Goal: Information Seeking & Learning: Check status

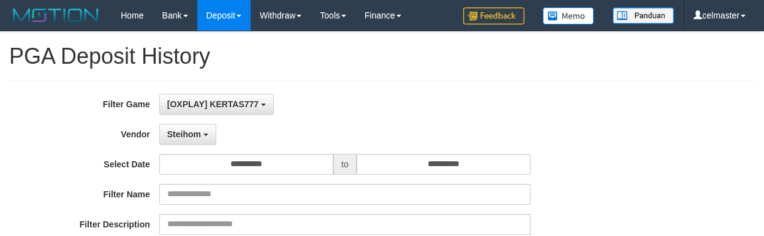
select select "**********"
select select "**"
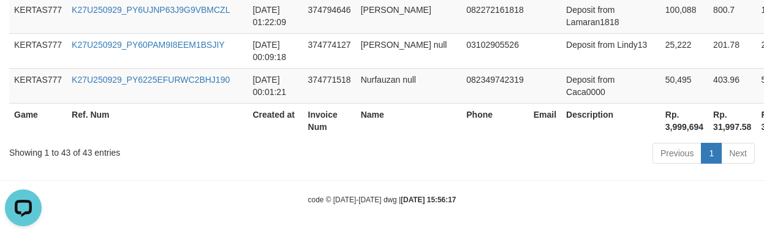
scroll to position [11, 0]
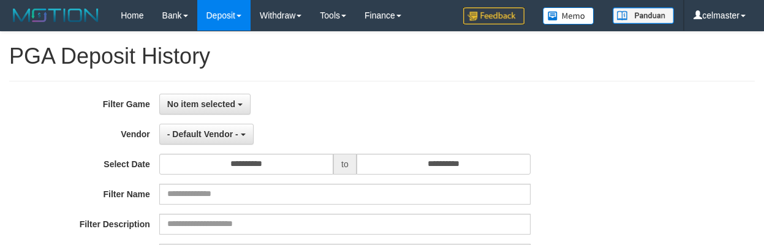
select select
select select "**"
click at [206, 129] on span "- Default Vendor -" at bounding box center [202, 134] width 71 height 10
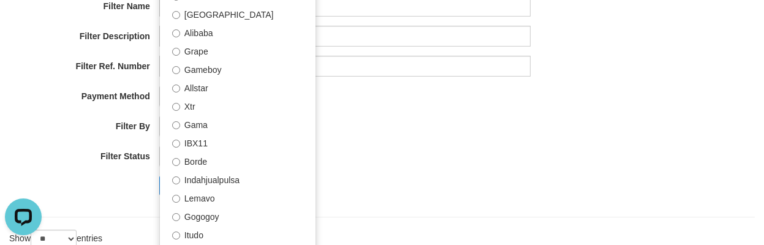
scroll to position [116, 0]
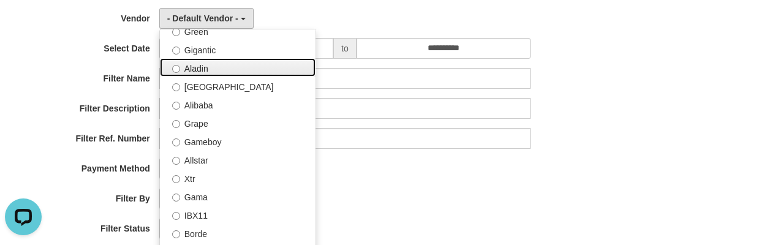
click at [224, 74] on label "Aladin" at bounding box center [238, 67] width 156 height 18
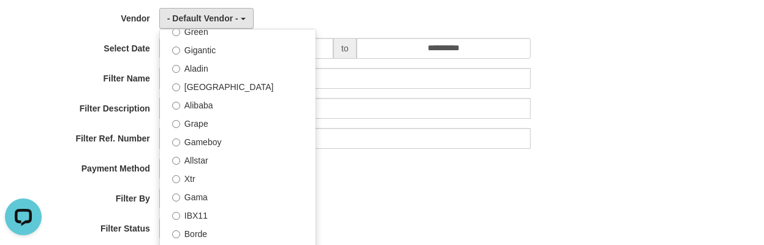
select select "**********"
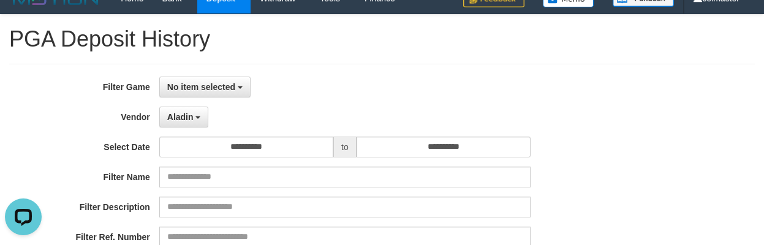
scroll to position [13, 0]
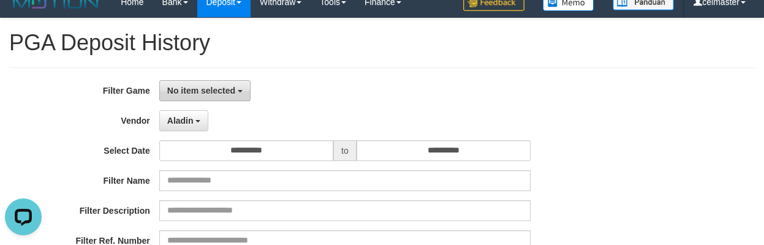
click at [167, 86] on span "No item selected" at bounding box center [201, 91] width 68 height 10
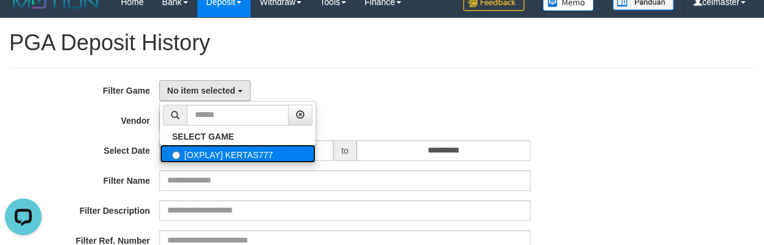
click at [201, 149] on label "[OXPLAY] KERTAS777" at bounding box center [238, 154] width 156 height 18
select select "****"
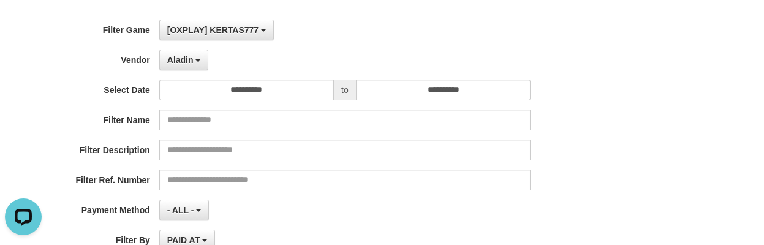
scroll to position [75, 0]
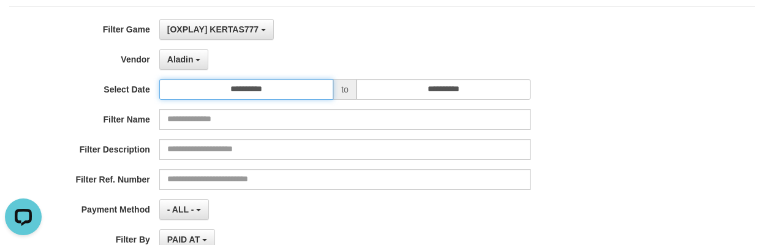
click at [221, 96] on input "**********" at bounding box center [246, 89] width 174 height 21
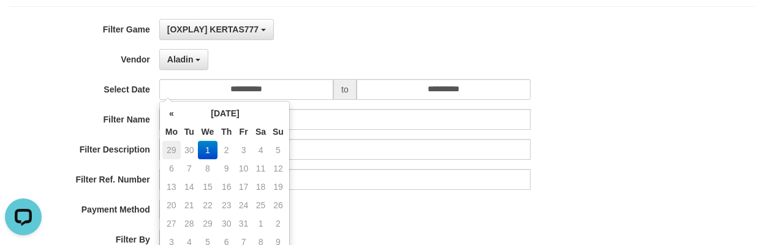
click at [164, 150] on td "29" at bounding box center [171, 150] width 18 height 18
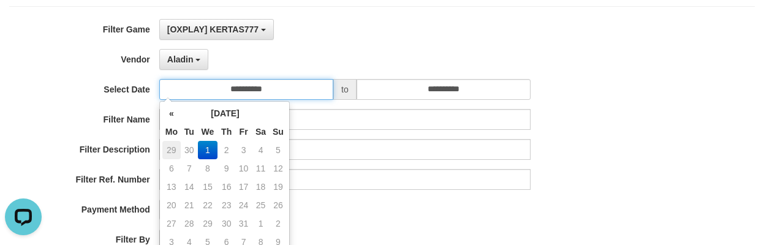
type input "**********"
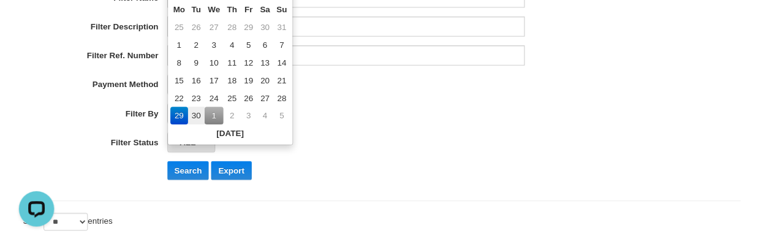
scroll to position [197, 0]
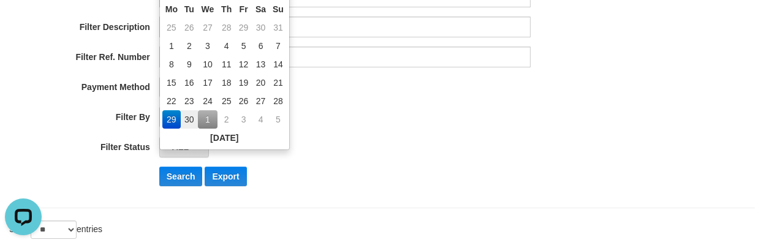
click at [308, 167] on div "Search Export" at bounding box center [397, 177] width 477 height 20
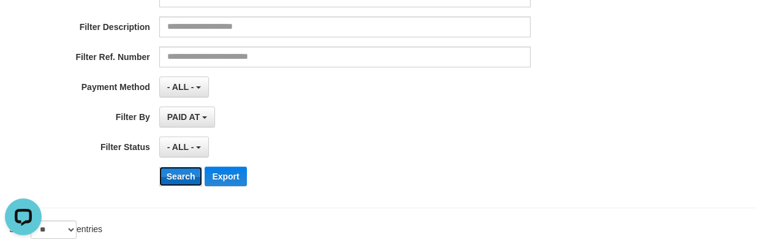
click at [176, 176] on button "Search" at bounding box center [180, 177] width 43 height 20
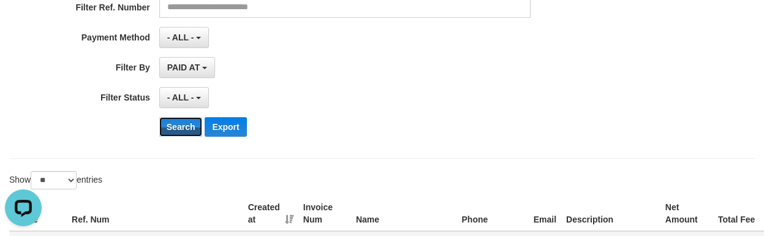
scroll to position [340, 0]
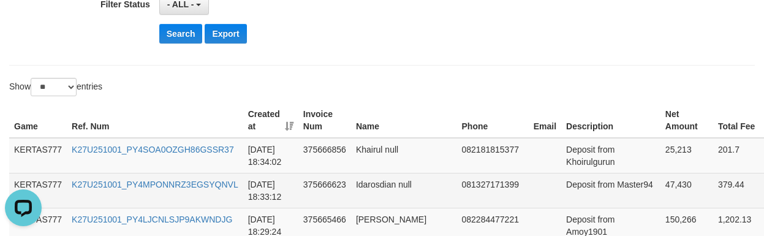
click at [410, 184] on td "Idarosdian null" at bounding box center [404, 190] width 106 height 35
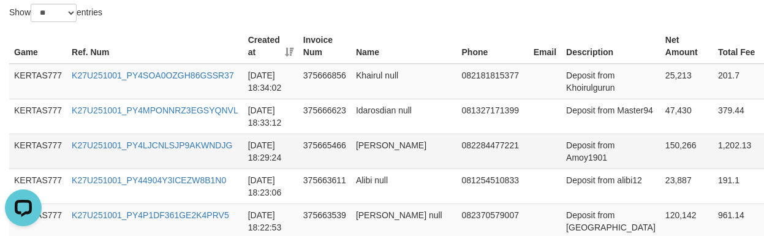
scroll to position [393, 0]
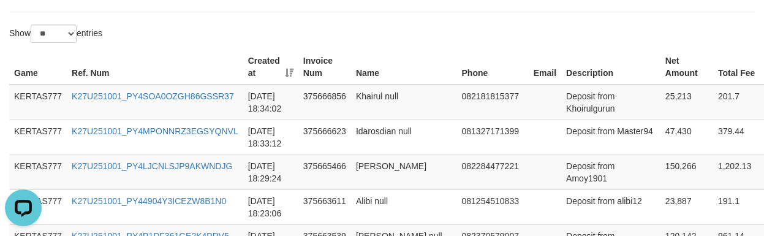
click at [529, 69] on th "Email" at bounding box center [545, 67] width 32 height 35
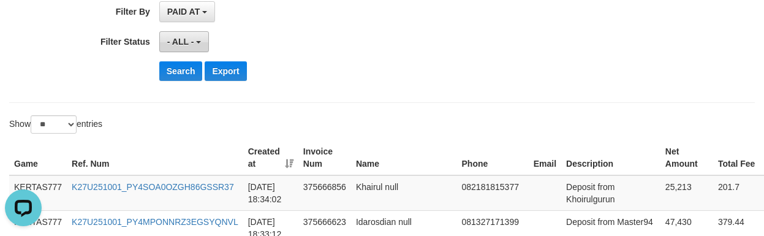
scroll to position [271, 0]
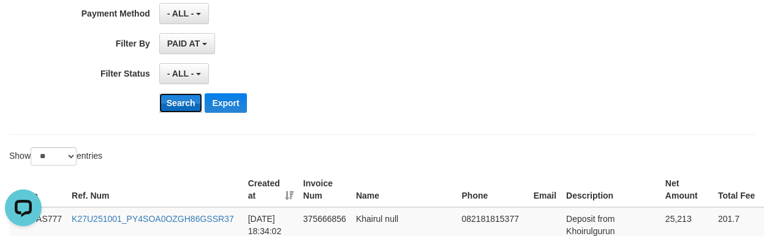
click at [173, 100] on button "Search" at bounding box center [180, 103] width 43 height 20
click at [513, 93] on div "Search Export" at bounding box center [397, 103] width 477 height 20
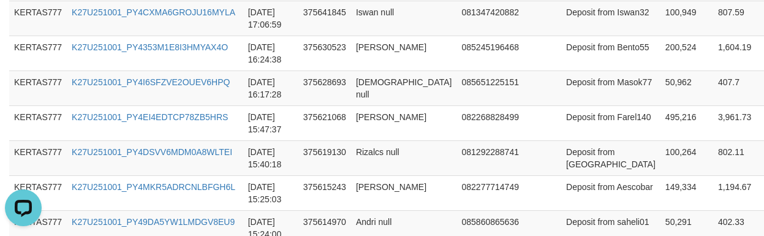
scroll to position [1248, 0]
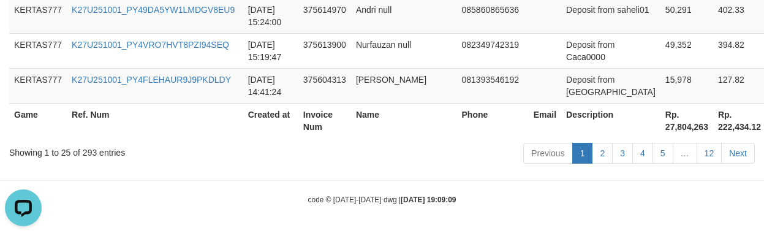
click at [660, 126] on th "Rp. 27,804,263" at bounding box center [686, 120] width 53 height 35
copy th "27,804,263"
click at [374, 145] on div "Previous 1 2 3 4 5 … 12 Next" at bounding box center [541, 155] width 427 height 26
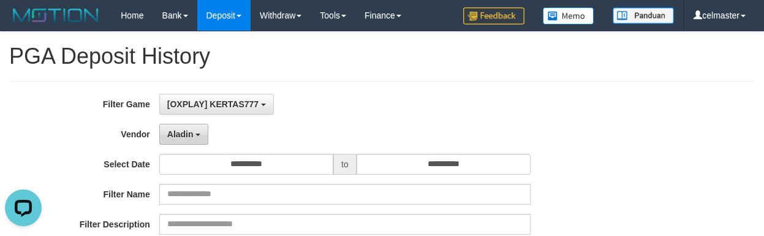
click at [192, 137] on span "Aladin" at bounding box center [180, 134] width 26 height 10
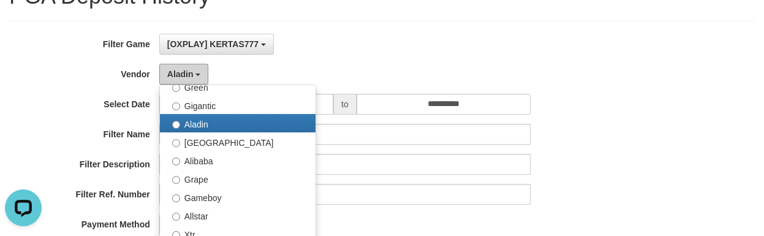
scroll to position [204, 0]
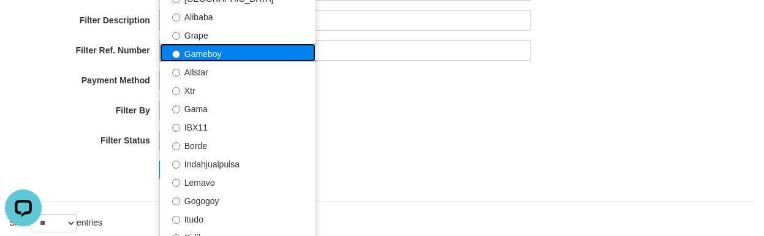
click at [241, 58] on label "Gameboy" at bounding box center [238, 52] width 156 height 18
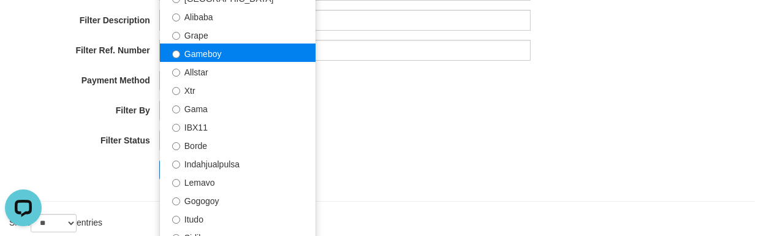
select select "**********"
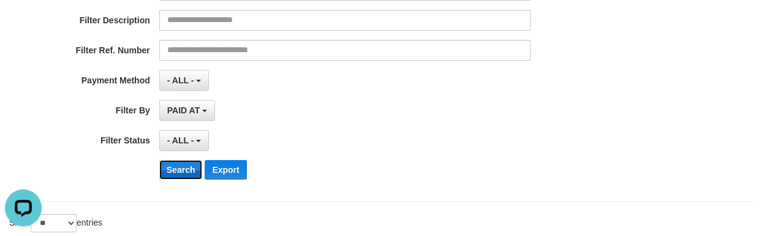
click at [184, 168] on button "Search" at bounding box center [180, 170] width 43 height 20
click at [510, 34] on div "**********" at bounding box center [318, 39] width 636 height 299
click at [469, 123] on div "**********" at bounding box center [318, 39] width 636 height 299
click at [467, 124] on div "**********" at bounding box center [318, 39] width 636 height 299
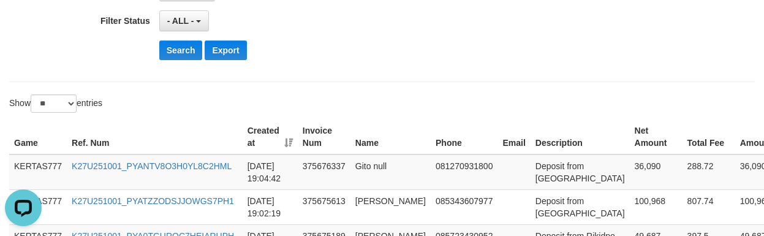
scroll to position [327, 0]
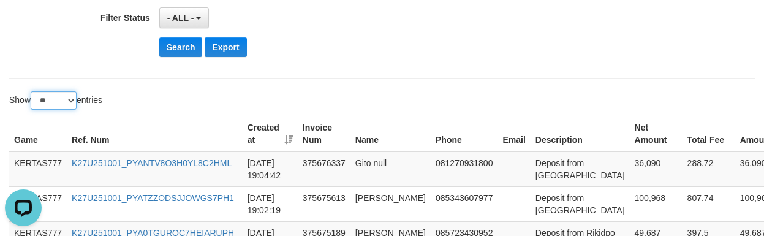
click at [50, 104] on select "** ** ** ***" at bounding box center [54, 100] width 46 height 18
select select "**"
click at [32, 91] on select "** ** ** ***" at bounding box center [54, 100] width 46 height 18
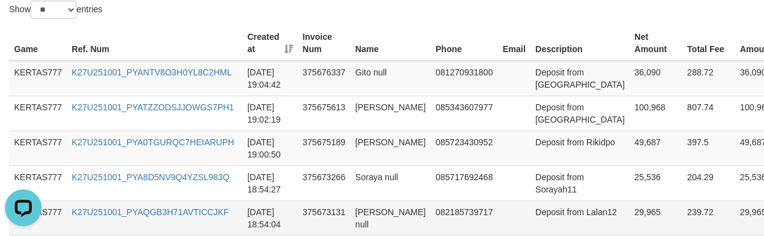
scroll to position [401, 0]
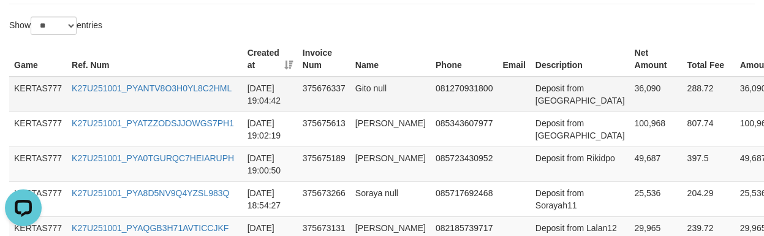
click at [565, 98] on td "Deposit from [GEOGRAPHIC_DATA]" at bounding box center [580, 95] width 99 height 36
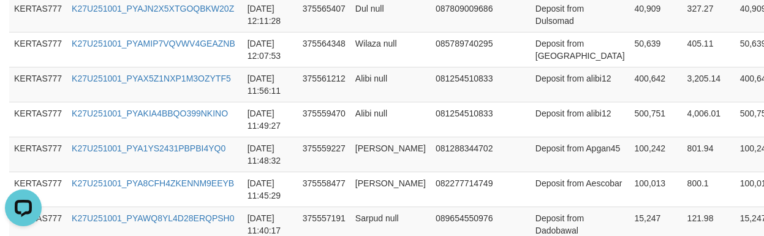
scroll to position [2121, 0]
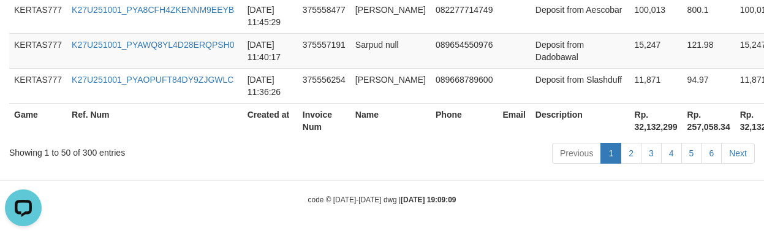
click at [630, 126] on th "Rp. 32,132,299" at bounding box center [656, 120] width 53 height 35
copy th "32,132,299"
click at [442, 58] on td "089654550976" at bounding box center [464, 50] width 67 height 35
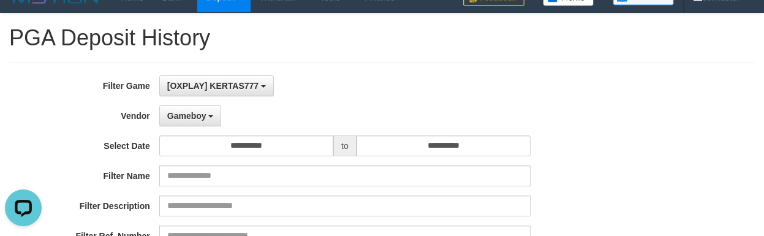
scroll to position [0, 0]
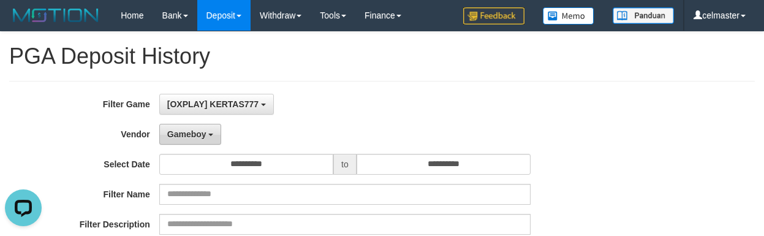
click at [171, 135] on span "Gameboy" at bounding box center [186, 134] width 39 height 10
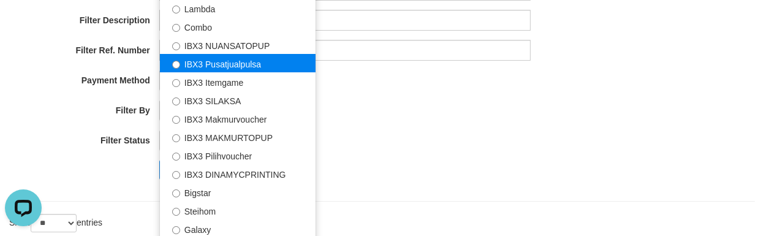
scroll to position [457, 0]
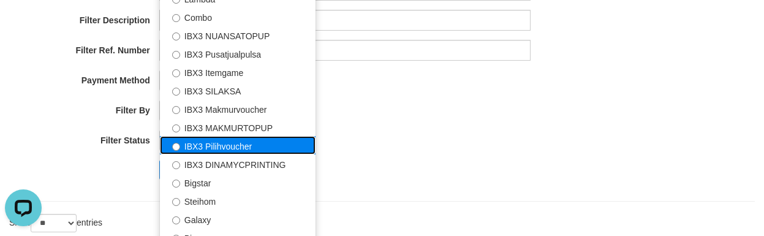
click at [232, 147] on label "IBX3 Pilihvoucher" at bounding box center [238, 145] width 156 height 18
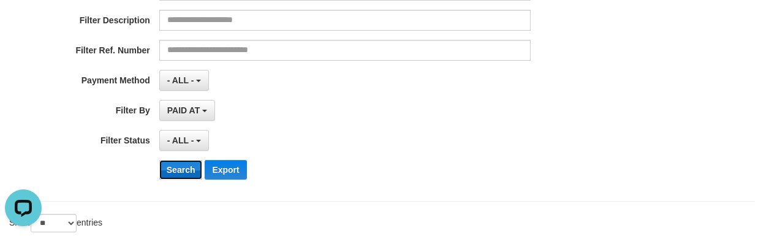
click at [171, 170] on button "Search" at bounding box center [180, 170] width 43 height 20
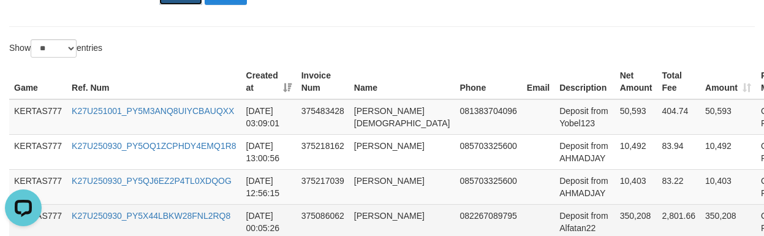
scroll to position [388, 0]
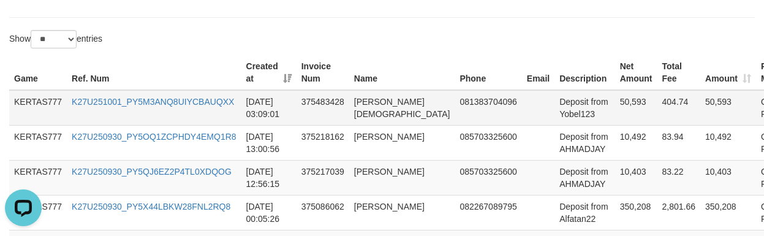
drag, startPoint x: 561, startPoint y: 100, endPoint x: 554, endPoint y: 102, distance: 7.7
click at [615, 99] on td "50,593" at bounding box center [636, 108] width 42 height 36
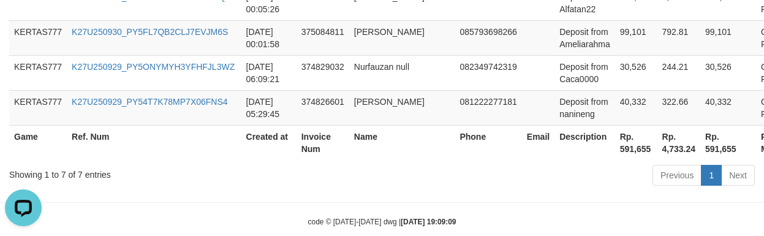
scroll to position [619, 0]
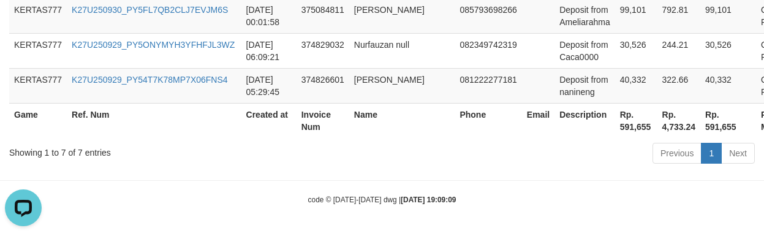
click at [615, 121] on th "Rp. 591,655" at bounding box center [636, 120] width 42 height 35
copy th "591,655"
click at [455, 111] on th "Phone" at bounding box center [488, 120] width 67 height 35
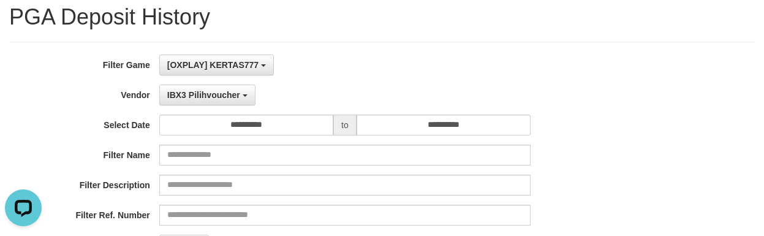
scroll to position [0, 0]
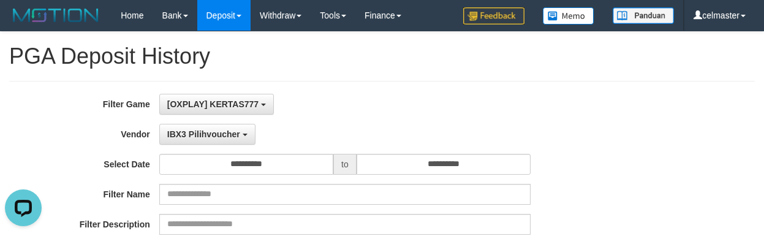
drag, startPoint x: 209, startPoint y: 120, endPoint x: 251, endPoint y: 123, distance: 42.3
click at [203, 134] on span "IBX3 Pilihvoucher" at bounding box center [203, 134] width 73 height 10
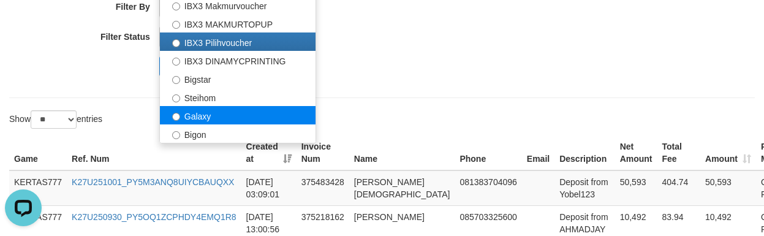
scroll to position [306, 0]
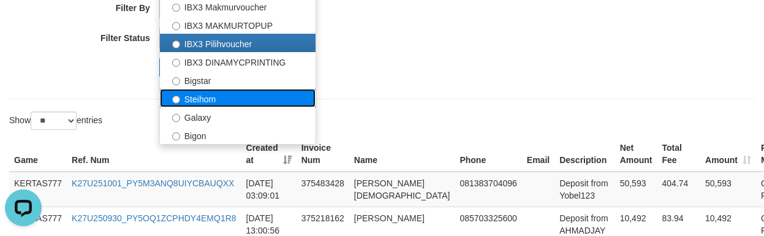
click at [206, 95] on label "Steihom" at bounding box center [238, 98] width 156 height 18
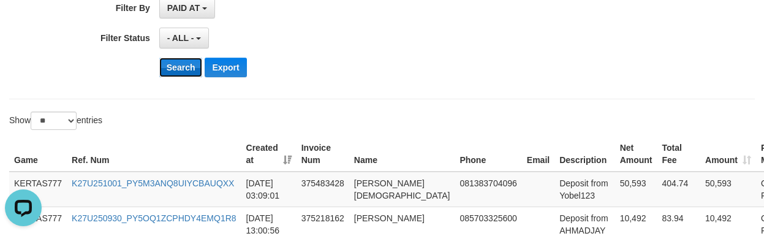
click at [189, 74] on button "Search" at bounding box center [180, 68] width 43 height 20
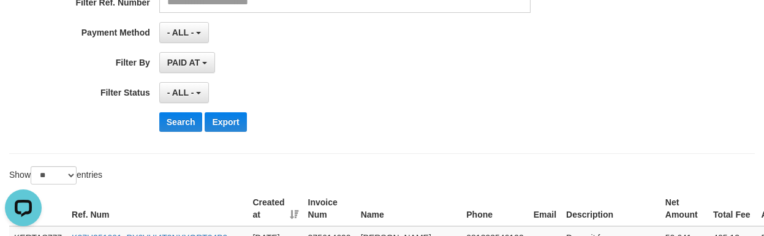
scroll to position [245, 0]
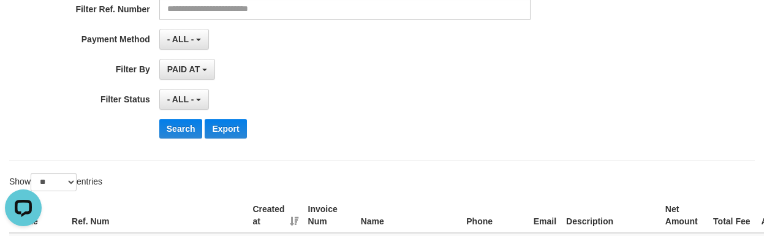
click at [336, 135] on div "Search Export" at bounding box center [397, 129] width 477 height 20
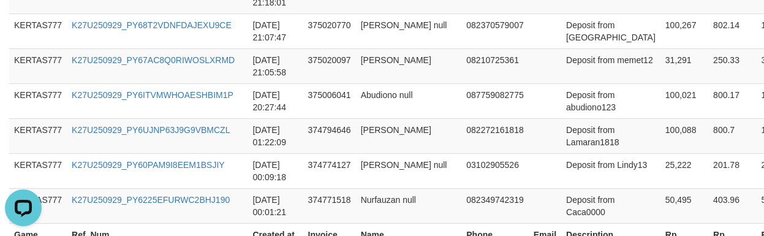
scroll to position [1876, 0]
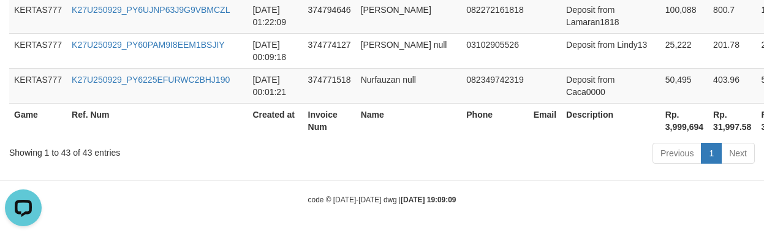
click at [660, 123] on th "Rp. 3,999,694" at bounding box center [684, 120] width 48 height 35
click at [660, 128] on th "Rp. 3,999,694" at bounding box center [684, 120] width 48 height 35
copy th "3,999,694"
click at [529, 130] on th "Email" at bounding box center [545, 120] width 32 height 35
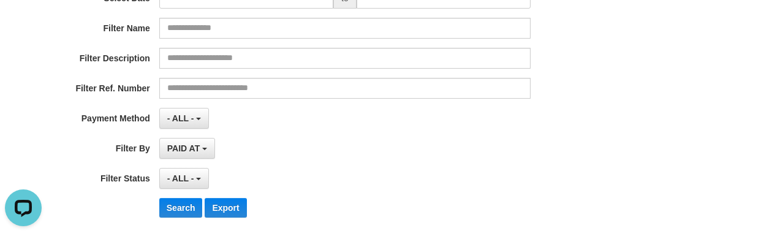
scroll to position [0, 0]
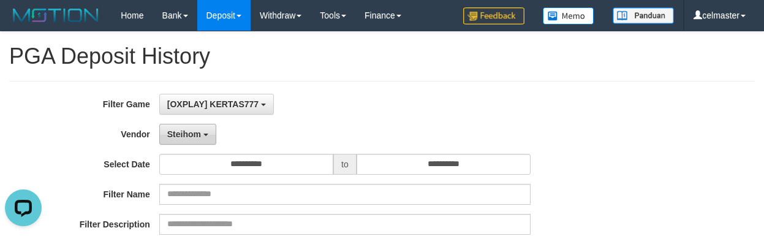
click at [203, 142] on button "Steihom" at bounding box center [187, 134] width 57 height 21
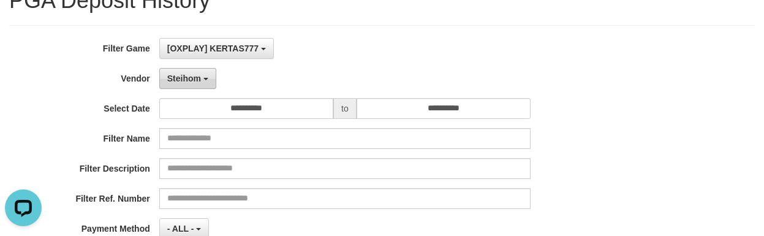
scroll to position [61, 0]
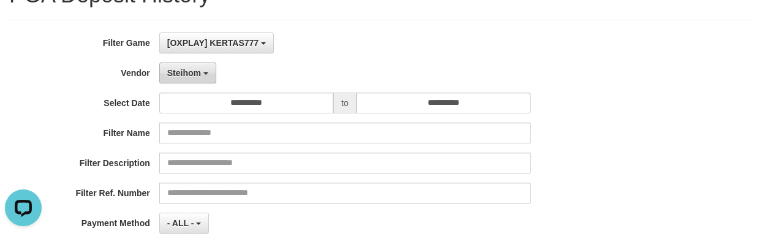
click at [198, 69] on span "Steihom" at bounding box center [184, 73] width 34 height 10
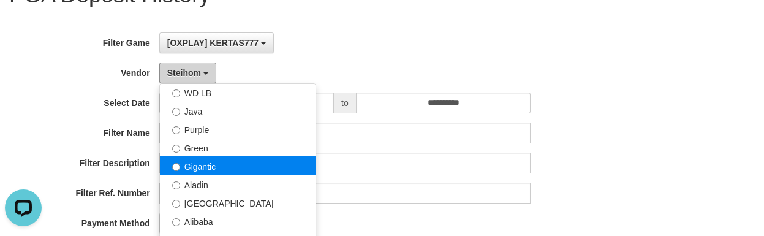
scroll to position [102, 0]
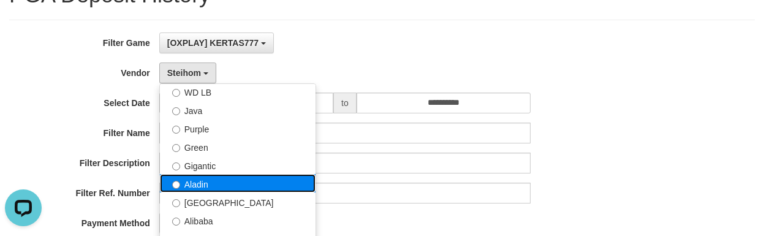
click at [223, 184] on label "Aladin" at bounding box center [238, 183] width 156 height 18
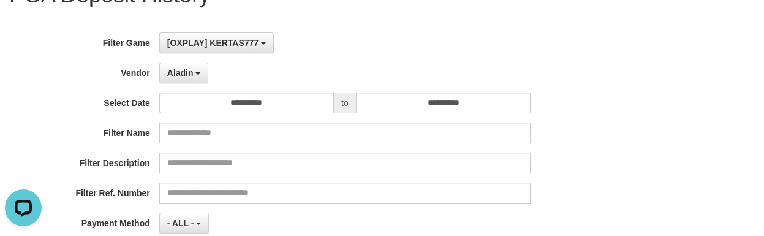
scroll to position [184, 0]
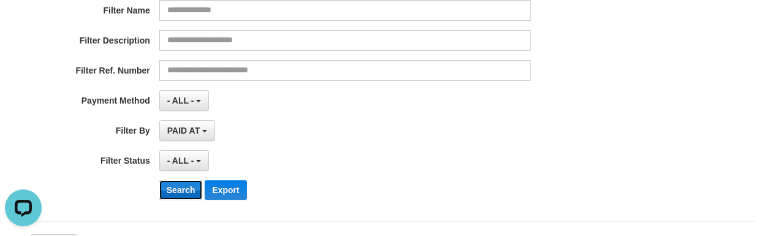
click at [179, 184] on button "Search" at bounding box center [180, 190] width 43 height 20
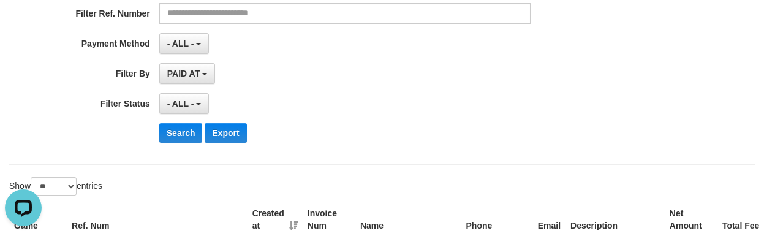
scroll to position [327, 0]
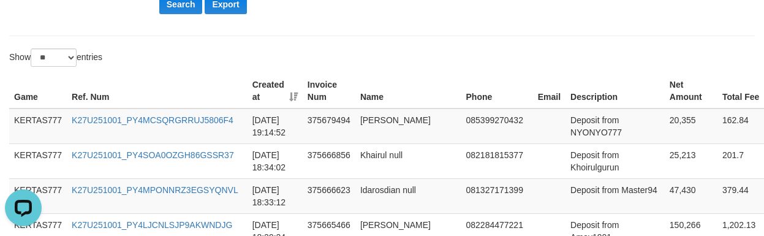
scroll to position [368, 0]
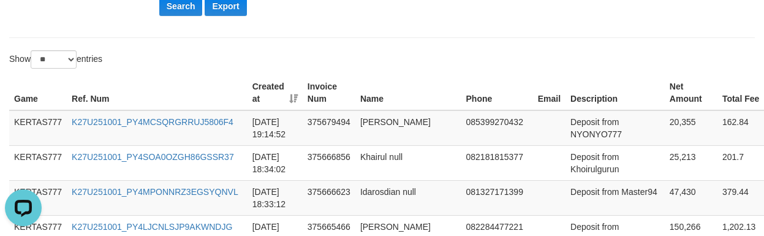
click at [565, 89] on th "Description" at bounding box center [614, 92] width 99 height 35
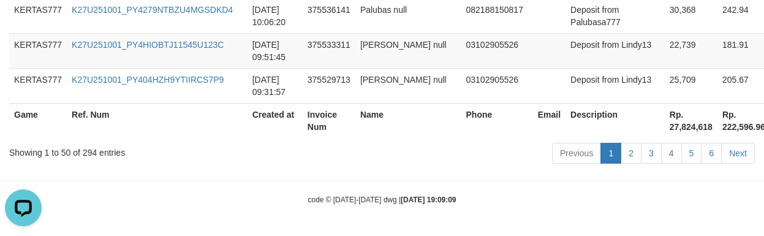
click at [665, 128] on th "Rp. 27,824,618" at bounding box center [691, 120] width 53 height 35
copy th "27,824,618"
click at [388, 111] on th "Name" at bounding box center [408, 120] width 106 height 35
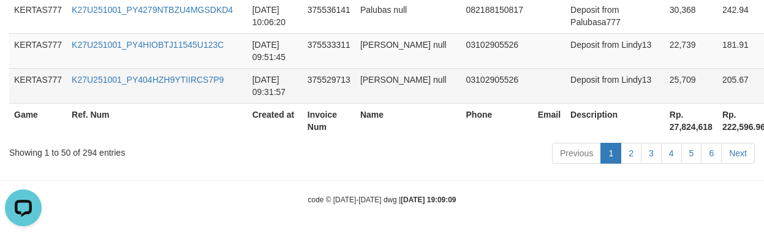
click at [533, 91] on td at bounding box center [549, 85] width 32 height 35
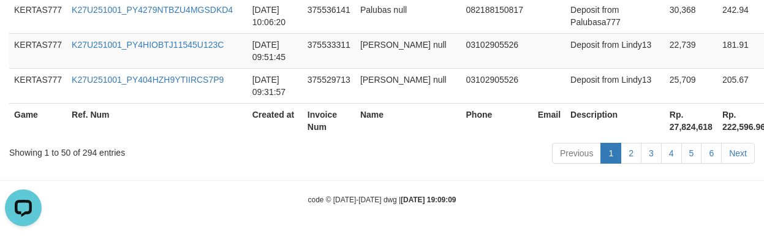
click at [464, 153] on div "Previous 1 2 3 4 5 6 Next" at bounding box center [541, 155] width 427 height 26
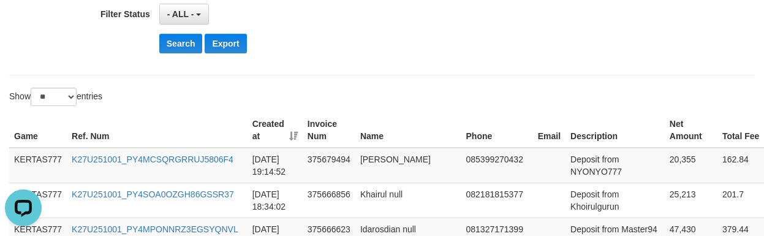
scroll to position [0, 0]
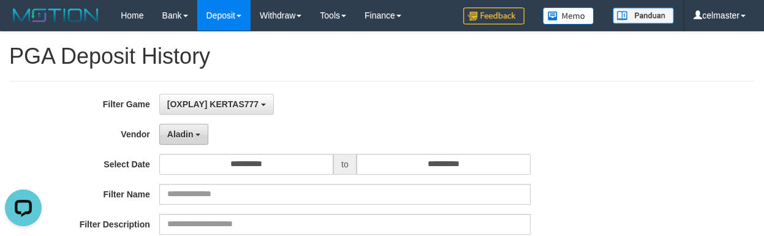
click at [191, 127] on button "Aladin" at bounding box center [184, 134] width 50 height 21
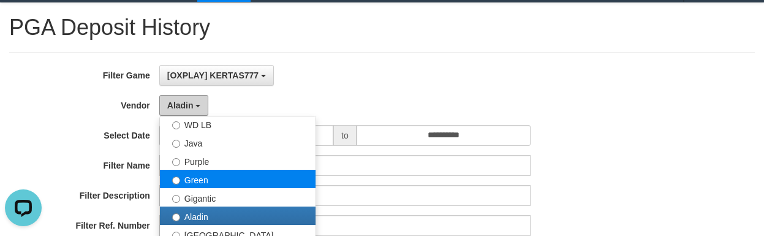
scroll to position [143, 0]
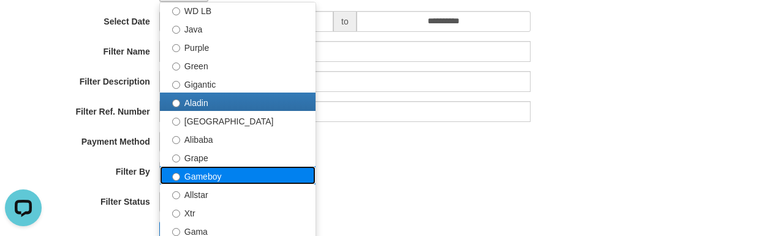
click at [222, 173] on label "Gameboy" at bounding box center [238, 175] width 156 height 18
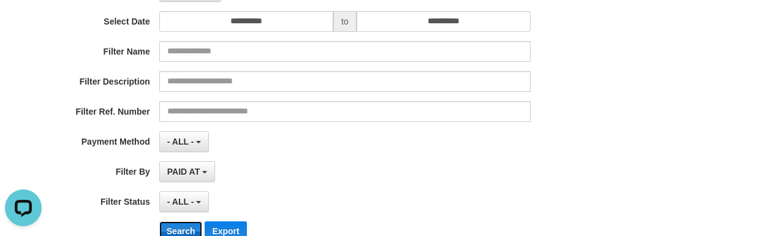
click at [174, 227] on button "Search" at bounding box center [180, 231] width 43 height 20
click at [181, 230] on button "Search" at bounding box center [180, 231] width 43 height 20
click at [404, 143] on div "- ALL - SELECT ALL - ALL - SELECT PAYMENT METHOD Mandiri BNI OVO CIMB BRI MAYBA…" at bounding box center [344, 141] width 371 height 21
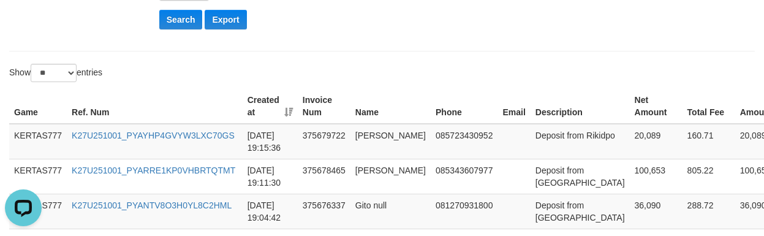
scroll to position [449, 0]
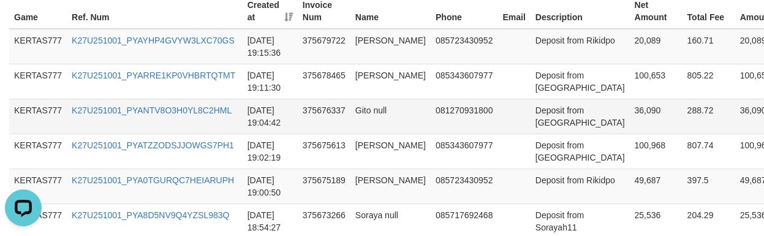
click at [531, 111] on td "Deposit from [GEOGRAPHIC_DATA]" at bounding box center [580, 116] width 99 height 35
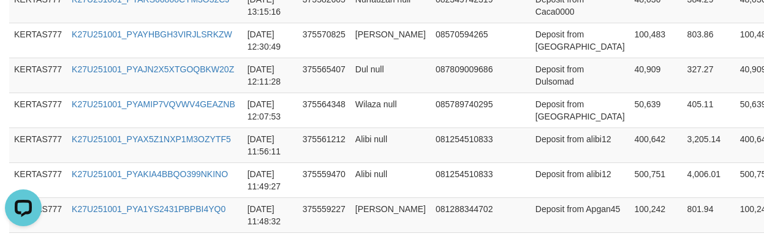
scroll to position [2121, 0]
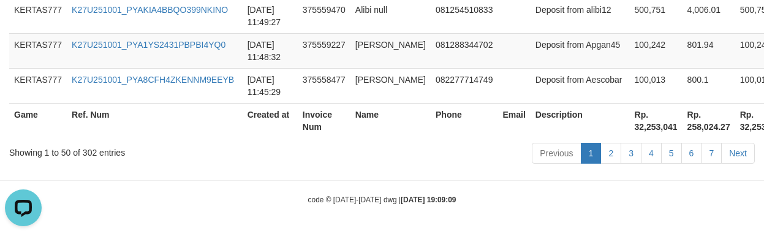
click at [630, 123] on th "Rp. 32,253,041" at bounding box center [656, 120] width 53 height 35
copy th "32,253,041"
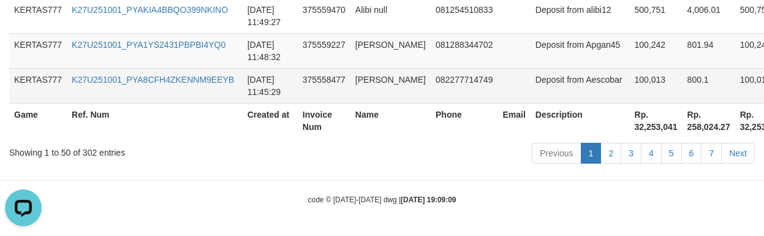
click at [513, 100] on td at bounding box center [513, 85] width 32 height 35
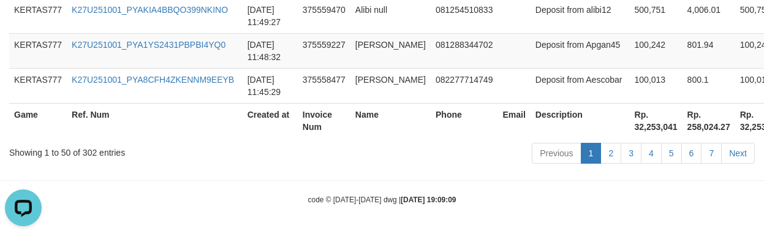
click at [302, 149] on div "Showing 1 to 50 of 302 entries" at bounding box center [159, 150] width 300 height 17
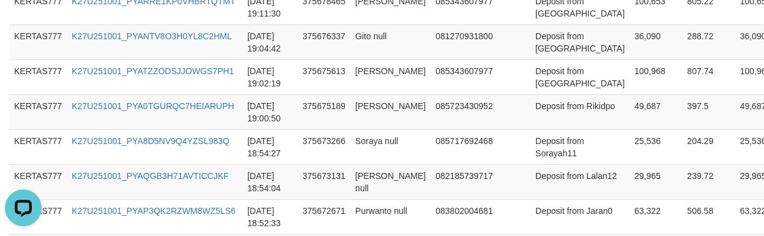
scroll to position [0, 0]
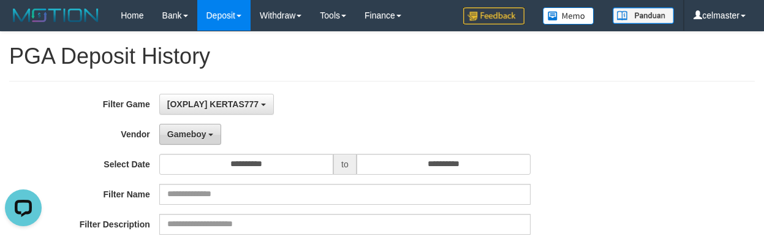
click at [188, 124] on button "Gameboy" at bounding box center [190, 134] width 62 height 21
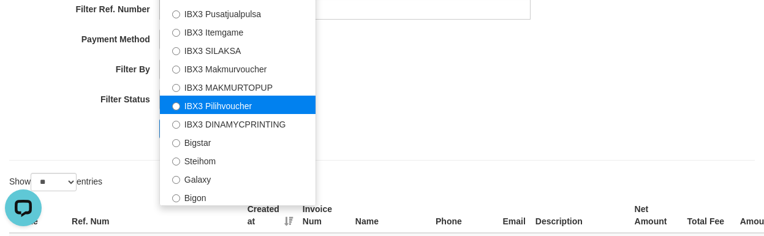
scroll to position [457, 0]
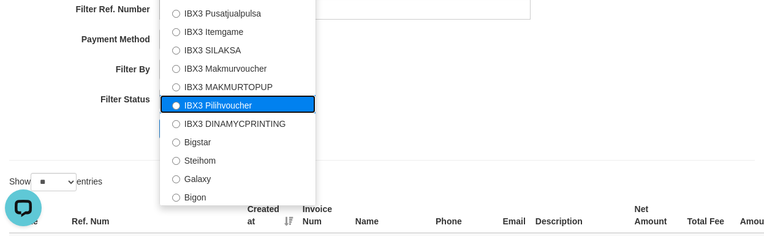
click at [235, 105] on label "IBX3 Pilihvoucher" at bounding box center [238, 104] width 156 height 18
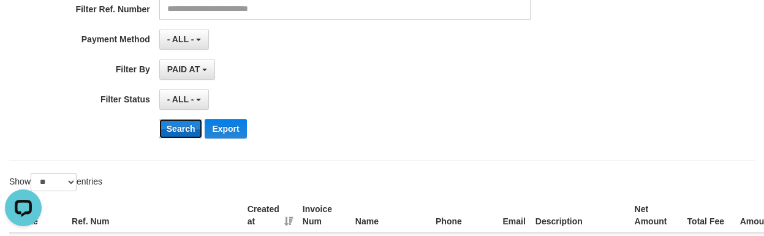
click at [181, 130] on button "Search" at bounding box center [180, 129] width 43 height 20
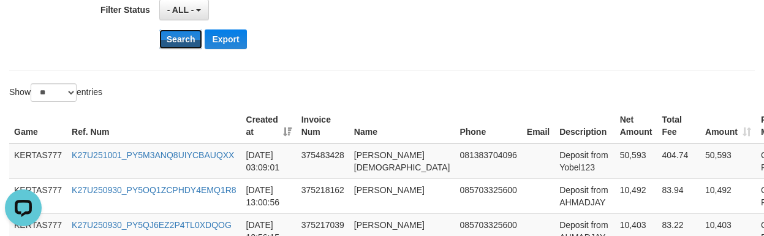
scroll to position [409, 0]
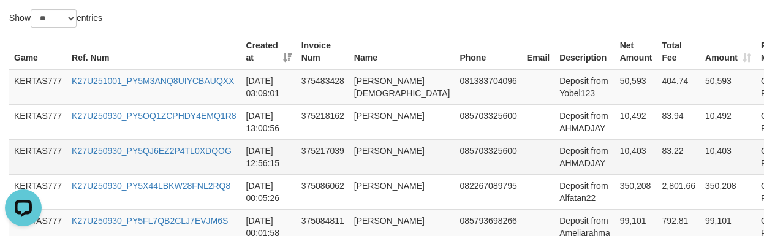
click at [554, 140] on td "Deposit from AHMADJAY" at bounding box center [584, 156] width 60 height 35
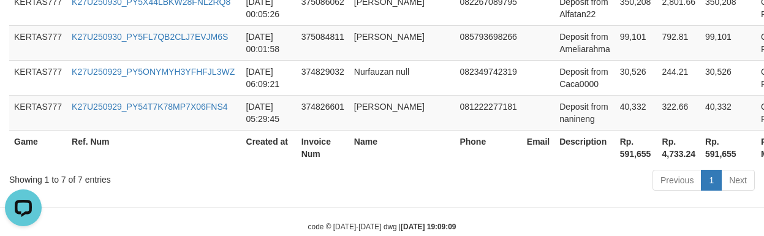
scroll to position [619, 0]
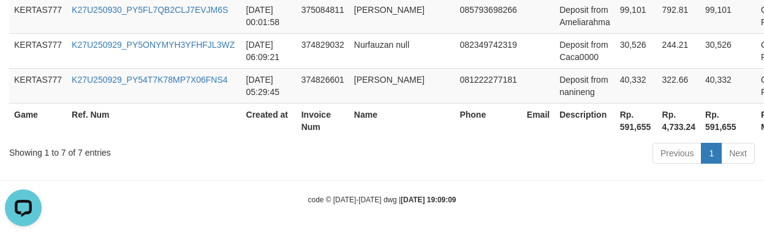
click at [615, 129] on th "Rp. 591,655" at bounding box center [636, 120] width 42 height 35
copy th "591,655"
click at [455, 120] on th "Phone" at bounding box center [488, 120] width 67 height 35
click at [455, 123] on th "Phone" at bounding box center [488, 120] width 67 height 35
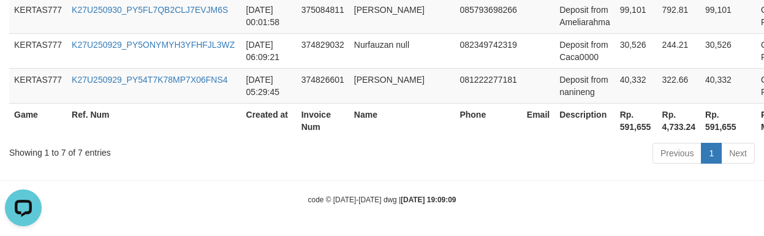
click at [522, 130] on th "Email" at bounding box center [538, 120] width 32 height 35
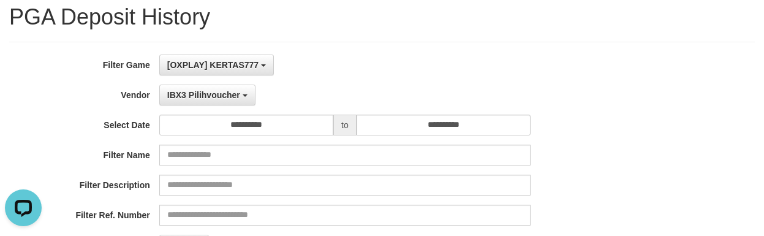
scroll to position [0, 0]
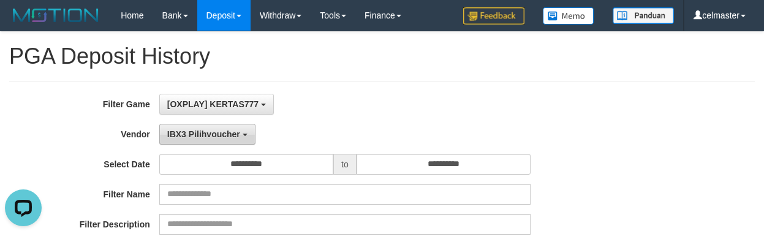
click at [235, 140] on button "IBX3 Pilihvoucher" at bounding box center [207, 134] width 96 height 21
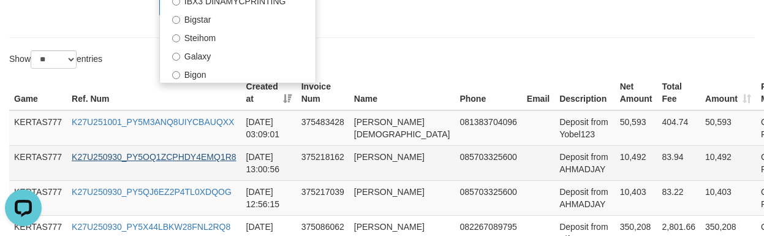
scroll to position [347, 0]
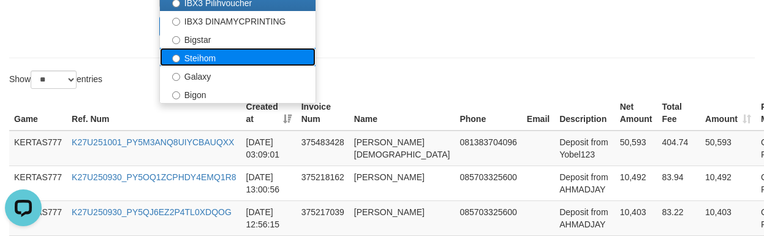
click at [196, 54] on label "Steihom" at bounding box center [238, 57] width 156 height 18
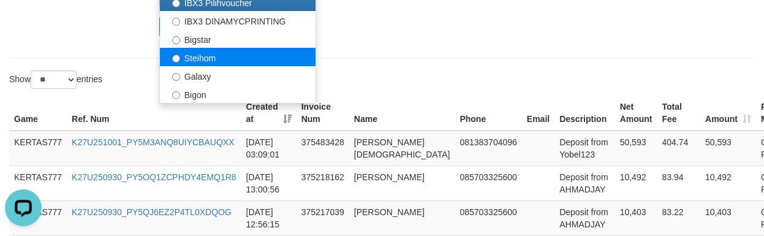
select select "**********"
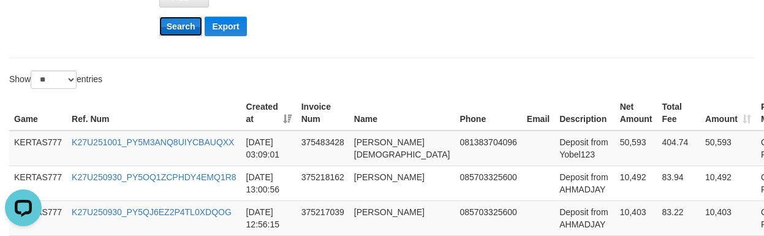
click at [179, 21] on button "Search" at bounding box center [180, 27] width 43 height 20
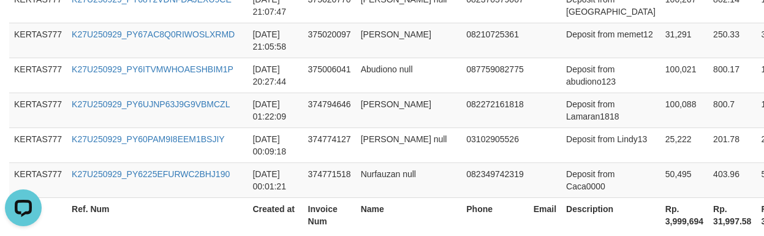
scroll to position [1876, 0]
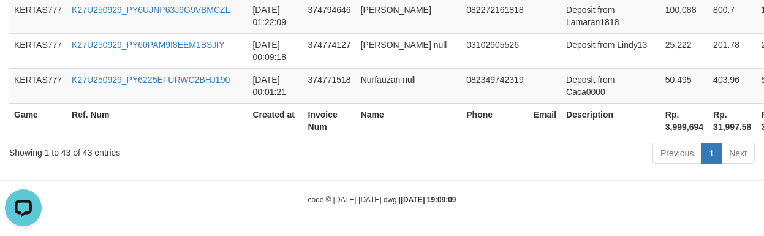
click at [660, 131] on th "Rp. 3,999,694" at bounding box center [684, 120] width 48 height 35
copy th "3,999,694"
click at [403, 69] on td "Nurfauzan null" at bounding box center [409, 85] width 106 height 35
